Goal: Task Accomplishment & Management: Use online tool/utility

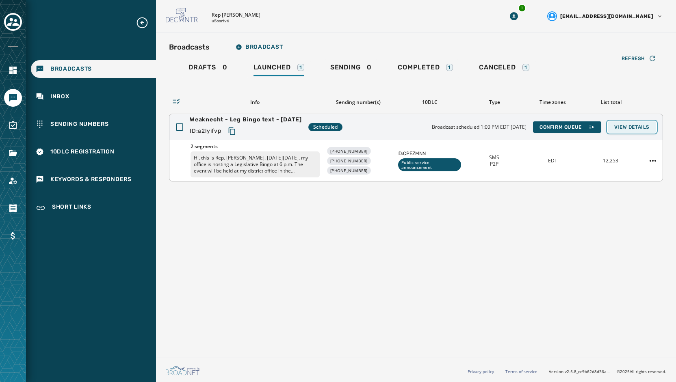
click at [630, 129] on span "View Details" at bounding box center [631, 127] width 35 height 7
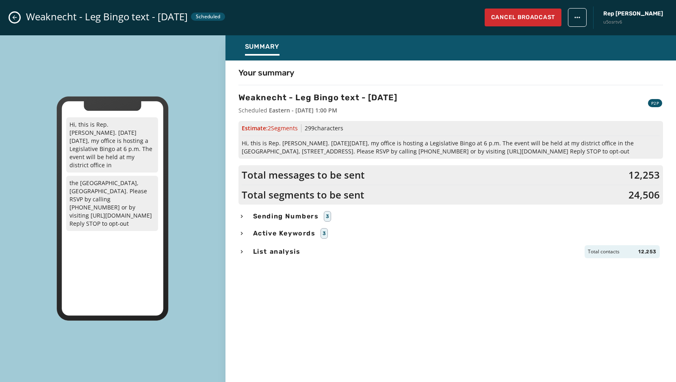
click at [282, 215] on span "Sending Numbers" at bounding box center [286, 217] width 69 height 10
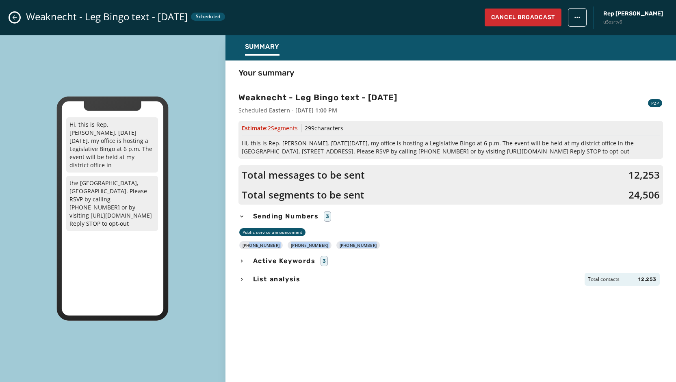
drag, startPoint x: 363, startPoint y: 244, endPoint x: 249, endPoint y: 245, distance: 113.8
click at [249, 245] on div "[PHONE_NUMBER] [PHONE_NUMBER] [PHONE_NUMBER]" at bounding box center [451, 245] width 425 height 8
copy div "[PHONE_NUMBER] [PHONE_NUMBER] [PHONE_NUMBER]"
click at [601, 154] on span "Hi, this is Rep. [PERSON_NAME]. [DATE][DATE], my office is hosting a Legislativ…" at bounding box center [451, 147] width 418 height 16
drag, startPoint x: 599, startPoint y: 150, endPoint x: 241, endPoint y: 143, distance: 358.5
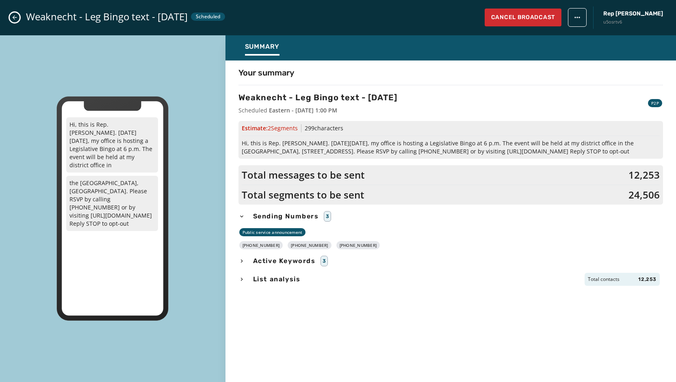
click at [241, 143] on div "Estimate: 2 Segment s 299 characters Hi, this is Rep. [PERSON_NAME]. [DATE][DAT…" at bounding box center [451, 140] width 425 height 38
copy span "Hi, this is Rep. [PERSON_NAME]. [DATE][DATE], my office is hosting a Legislativ…"
click at [13, 21] on button "Close admin drawer" at bounding box center [15, 18] width 10 height 10
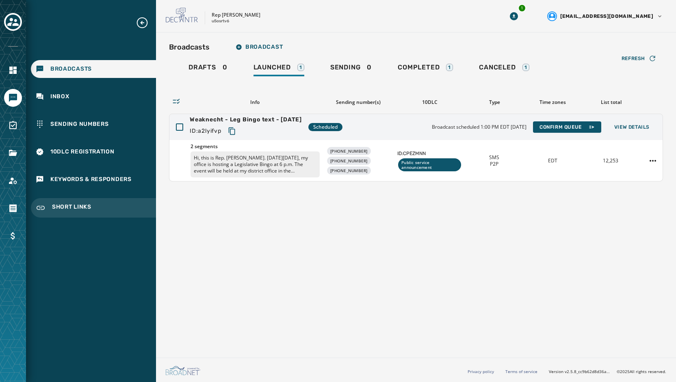
click at [60, 212] on span "Short Links" at bounding box center [71, 208] width 39 height 10
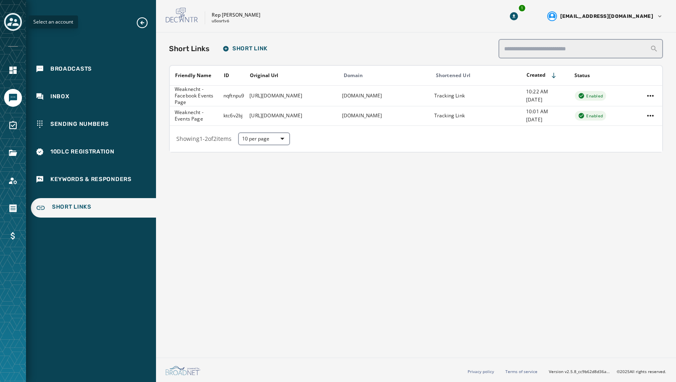
click at [13, 19] on icon "Toggle account select drawer" at bounding box center [12, 21] width 11 height 11
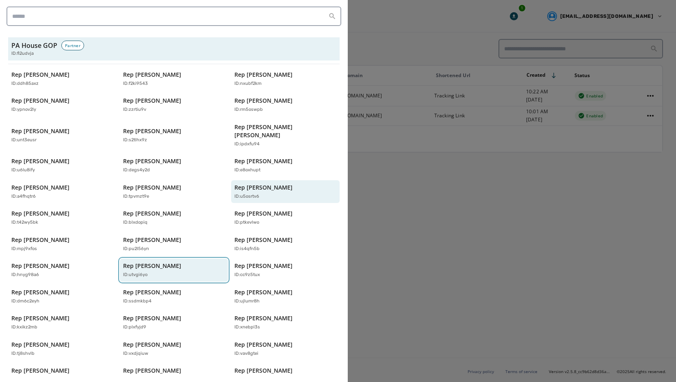
click at [155, 272] on div "ID: utvgi6yo" at bounding box center [170, 275] width 94 height 7
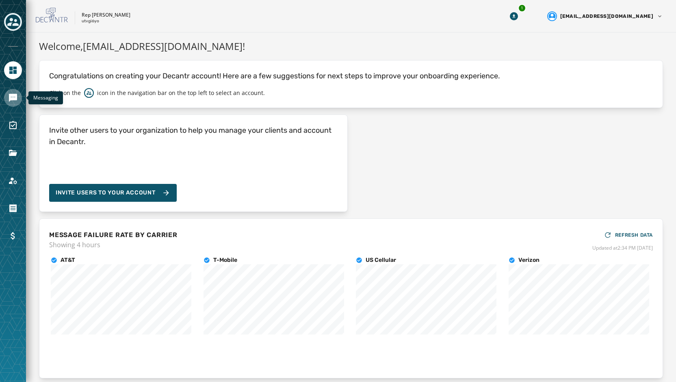
click at [19, 99] on link "Navigate to Messaging" at bounding box center [13, 98] width 18 height 18
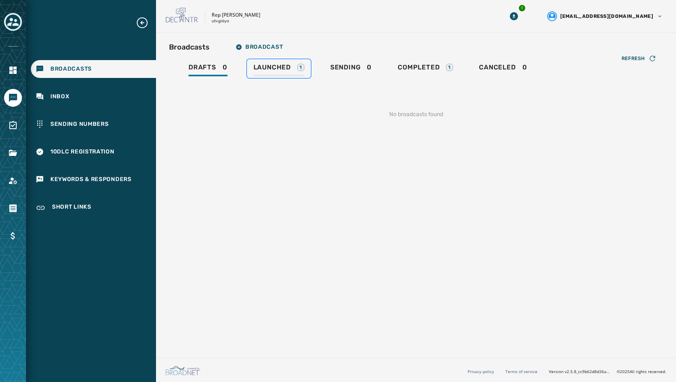
click at [278, 60] on link "Launched 1" at bounding box center [279, 68] width 64 height 19
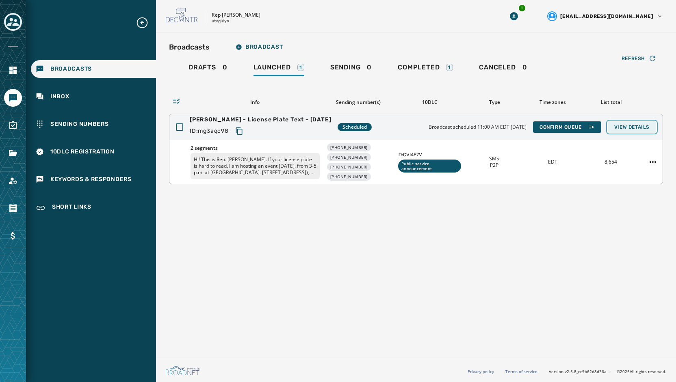
click at [631, 124] on span "View Details" at bounding box center [631, 127] width 35 height 7
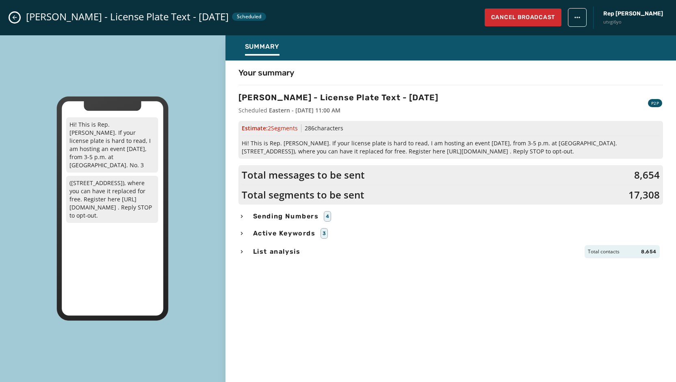
click at [479, 253] on div "List analysis Total contacts 8,654" at bounding box center [451, 251] width 425 height 13
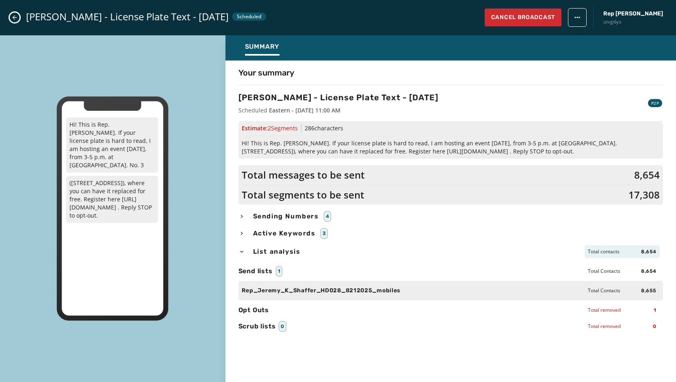
click at [300, 215] on span "Sending Numbers" at bounding box center [286, 217] width 69 height 10
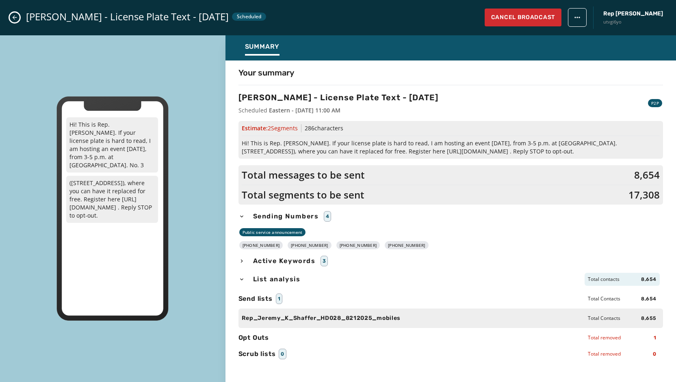
drag, startPoint x: 408, startPoint y: 244, endPoint x: 248, endPoint y: 247, distance: 159.3
click at [248, 247] on div "[PHONE_NUMBER] [PHONE_NUMBER] [PHONE_NUMBER] [PHONE_NUMBER]" at bounding box center [451, 245] width 425 height 8
copy div "[PHONE_NUMBER] [PHONE_NUMBER] [PHONE_NUMBER] [PHONE_NUMBER]"
click at [504, 143] on span "Hi! This is Rep. [PERSON_NAME]. If your license plate is hard to read, I am hos…" at bounding box center [451, 147] width 418 height 16
drag, startPoint x: 581, startPoint y: 151, endPoint x: 254, endPoint y: 148, distance: 326.8
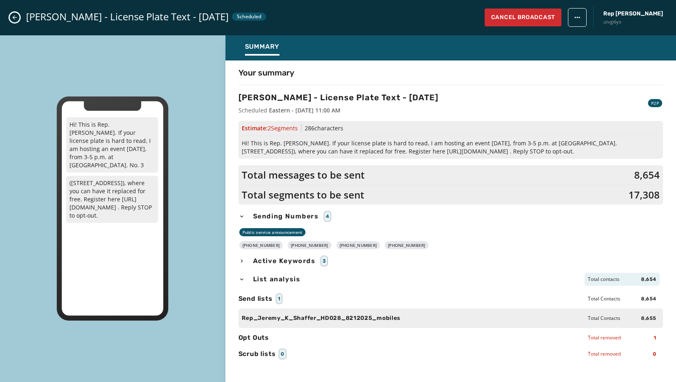
click at [240, 146] on div "Estimate: 2 Segment s 286 characters Hi! This is Rep. [PERSON_NAME]. If your li…" at bounding box center [451, 140] width 425 height 38
copy span "Hi! This is Rep. [PERSON_NAME]. If your license plate is hard to read, I am hos…"
click at [47, 88] on div "Hi! This is Rep. [PERSON_NAME]. If your license plate is hard to read, I am hos…" at bounding box center [113, 208] width 226 height 347
click at [18, 15] on button "Close admin drawer" at bounding box center [15, 18] width 10 height 10
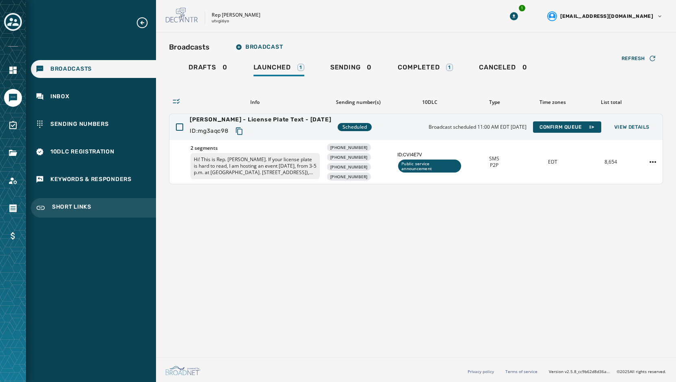
click at [68, 201] on div "Short Links" at bounding box center [93, 208] width 125 height 20
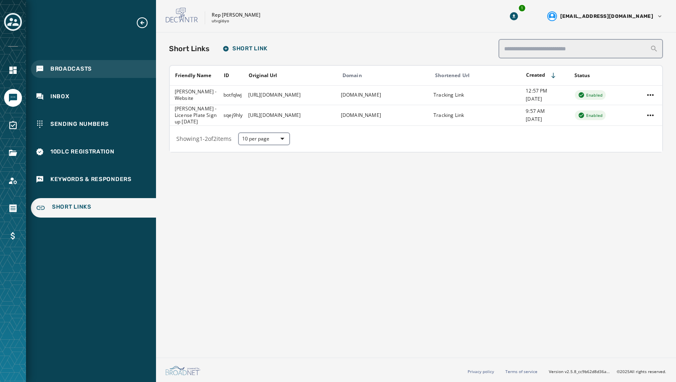
click at [85, 69] on span "Broadcasts" at bounding box center [70, 69] width 41 height 8
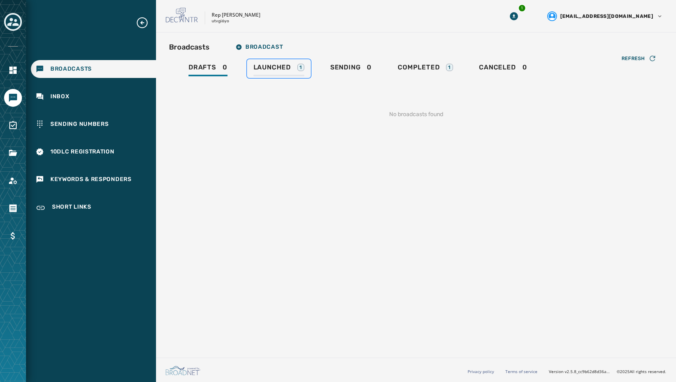
click at [285, 64] on span "Launched" at bounding box center [272, 67] width 37 height 8
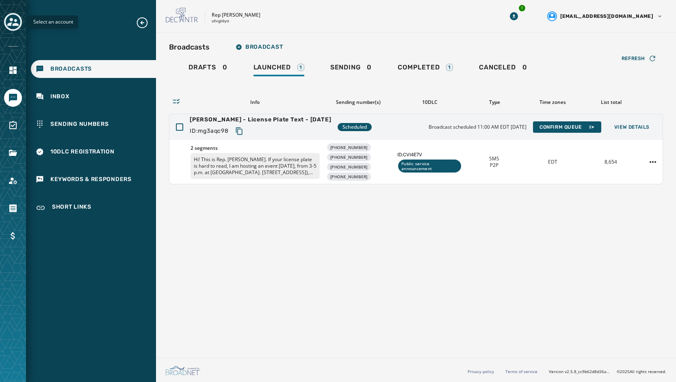
click at [12, 18] on icon "Toggle account select drawer" at bounding box center [12, 22] width 11 height 8
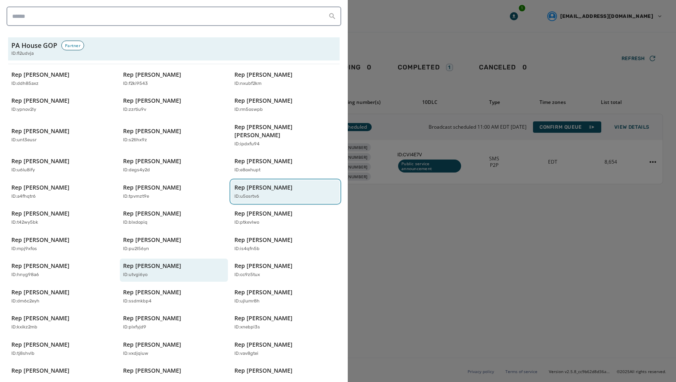
click at [285, 193] on div "ID: u5osrtv6" at bounding box center [281, 196] width 94 height 7
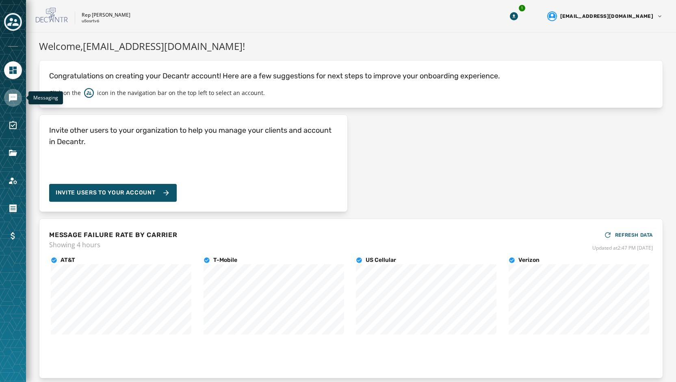
click at [11, 92] on link "Navigate to Messaging" at bounding box center [13, 98] width 18 height 18
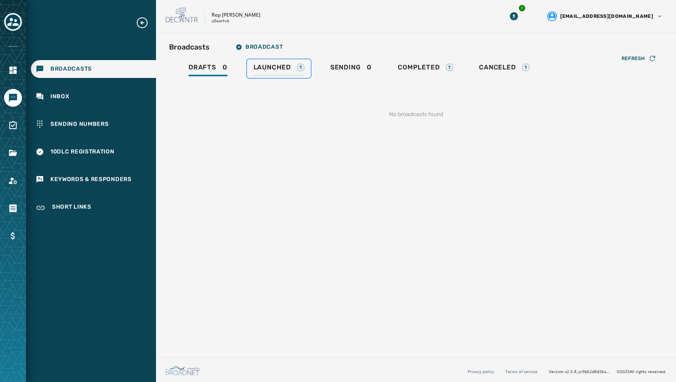
click at [290, 66] on span "Launched" at bounding box center [272, 67] width 37 height 8
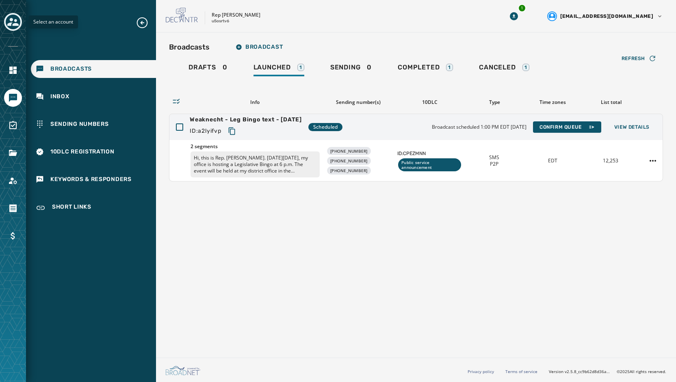
click at [8, 26] on icon "Toggle account select drawer" at bounding box center [12, 22] width 11 height 8
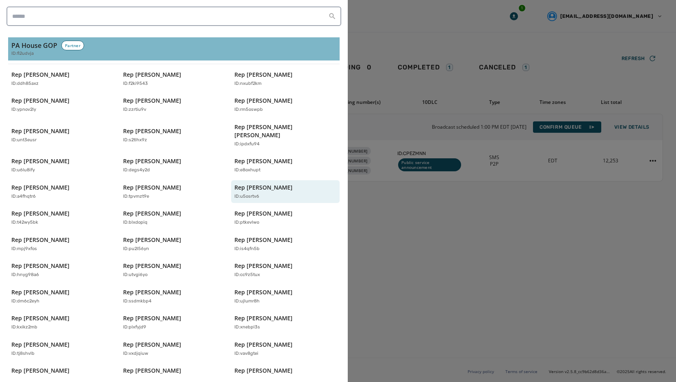
click at [32, 46] on h3 "PA House GOP" at bounding box center [34, 46] width 46 height 10
